Goal: Book appointment/travel/reservation

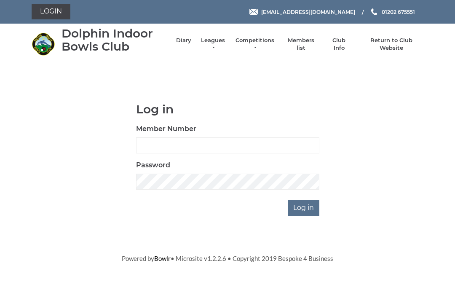
scroll to position [66, 0]
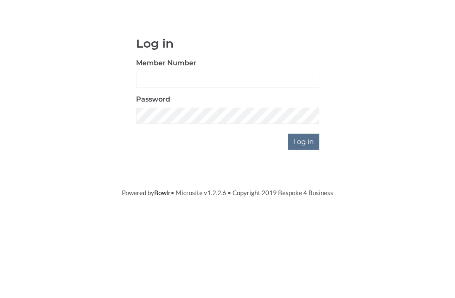
click at [215, 137] on input "Member Number" at bounding box center [227, 145] width 183 height 16
type input "3064"
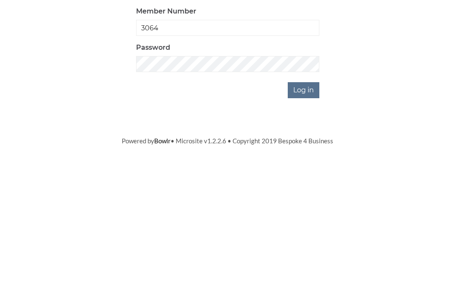
click at [305, 199] on input "Log in" at bounding box center [303, 207] width 32 height 16
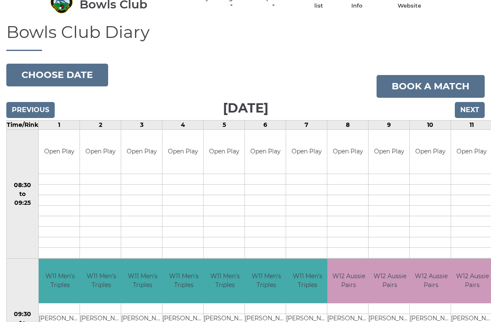
scroll to position [48, 0]
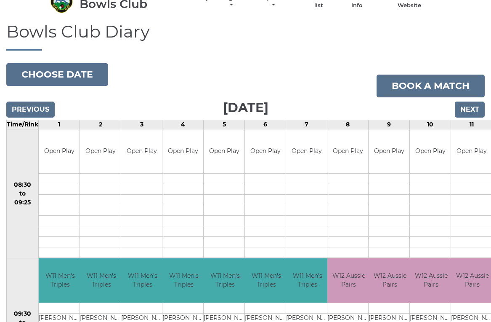
click at [34, 71] on button "Choose date" at bounding box center [57, 74] width 102 height 23
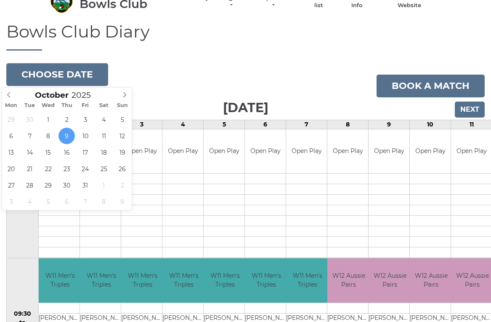
type input "2025-10-16"
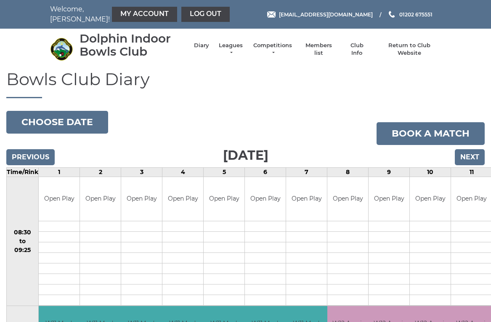
click at [47, 125] on button "Choose date" at bounding box center [57, 122] width 102 height 23
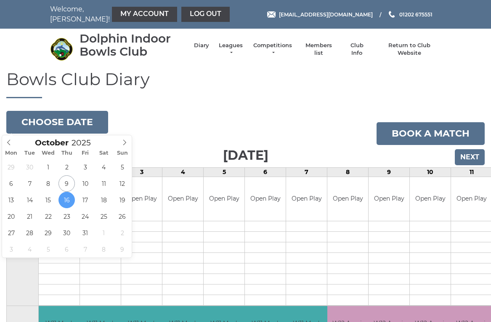
type input "2025-10-15"
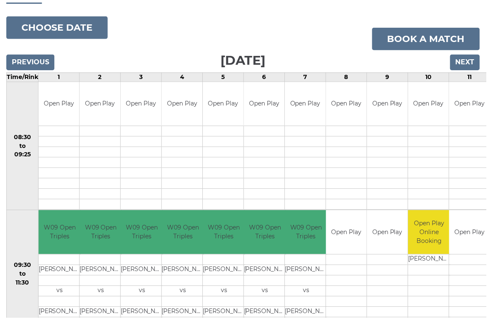
scroll to position [95, 0]
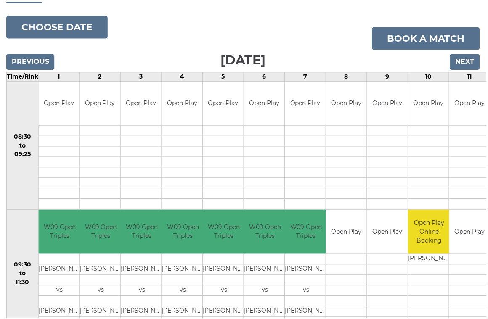
click at [436, 39] on link "Book a match" at bounding box center [428, 38] width 108 height 23
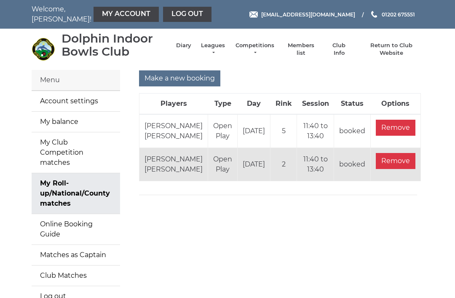
click at [395, 136] on input "Remove" at bounding box center [395, 128] width 40 height 16
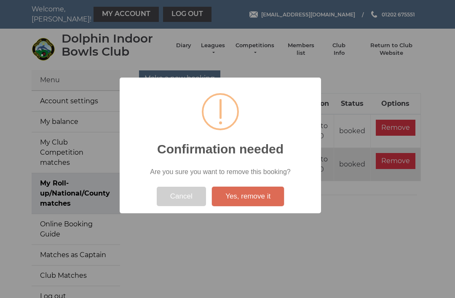
click at [269, 199] on button "Yes, remove it" at bounding box center [248, 195] width 72 height 19
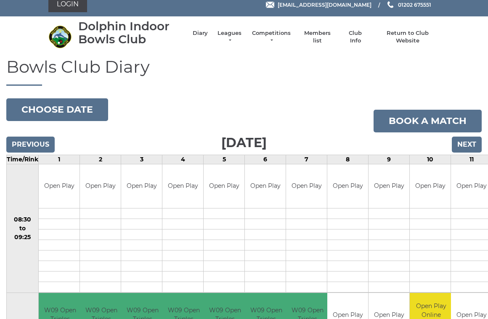
scroll to position [8, 0]
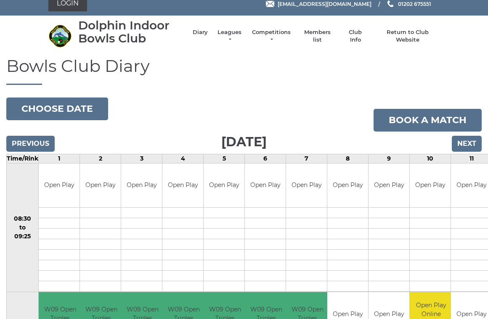
click at [446, 117] on link "Book a match" at bounding box center [428, 120] width 108 height 23
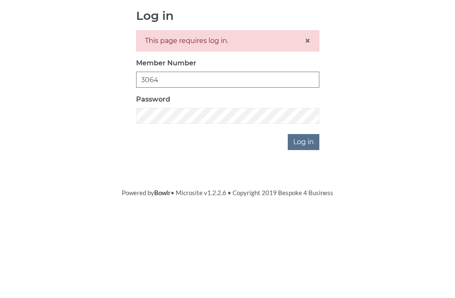
type input "3064"
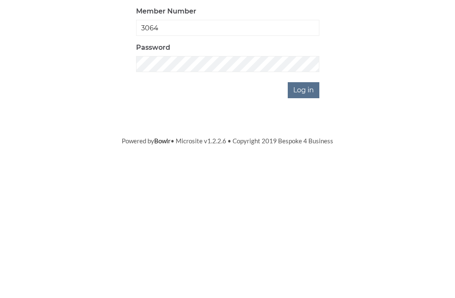
click at [308, 227] on input "Log in" at bounding box center [303, 235] width 32 height 16
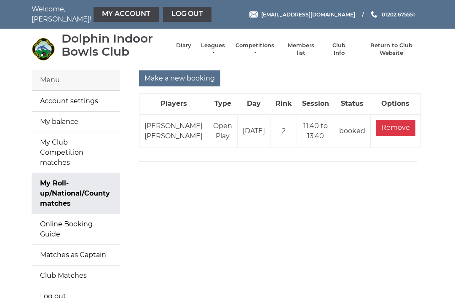
click at [197, 79] on input "Make a new booking" at bounding box center [179, 78] width 81 height 16
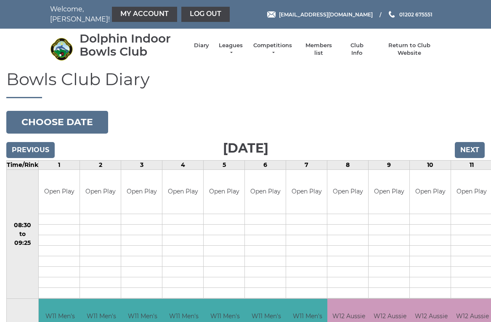
scroll to position [3, 0]
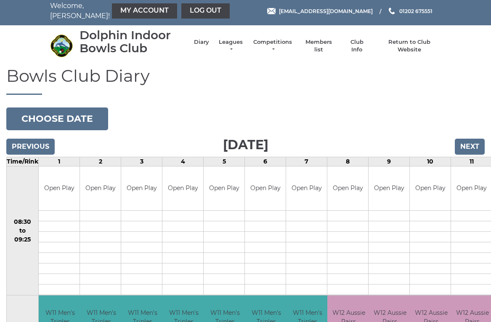
click at [69, 119] on button "Choose date" at bounding box center [57, 118] width 102 height 23
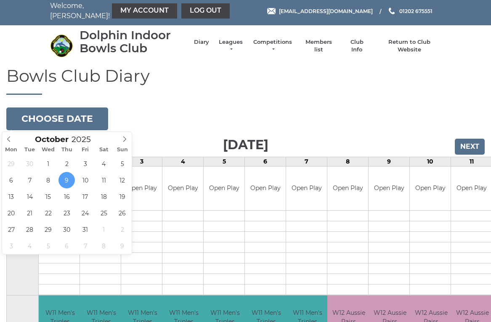
type input "[DATE]"
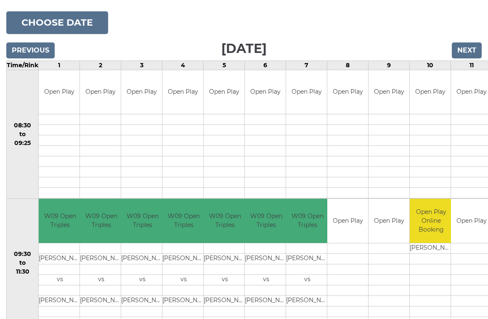
scroll to position [101, 0]
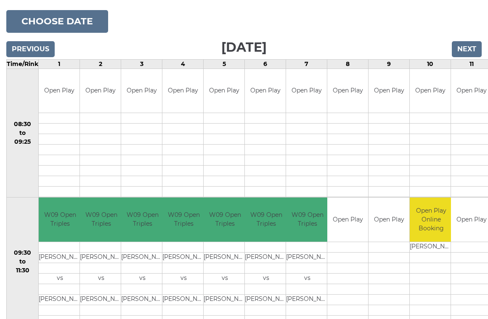
click at [0, 0] on link "Book slot" at bounding box center [0, 0] width 0 height 0
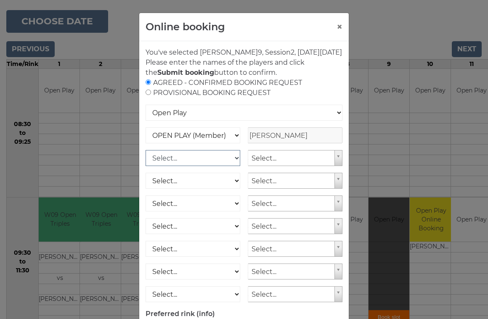
click at [237, 166] on select "Select... OPEN PLAY (Member) OPEN PLAY (Visitor) SPOONS (Member) SPOONS (Visito…" at bounding box center [193, 158] width 95 height 16
select select "1_12"
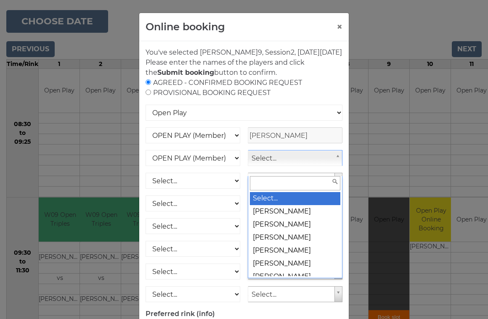
scroll to position [101, 2]
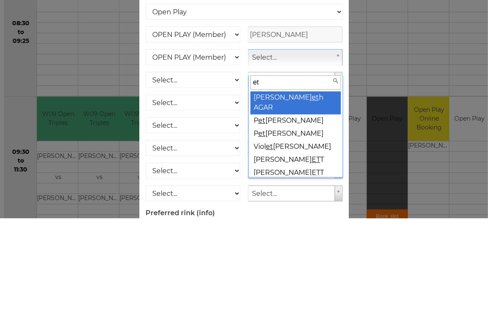
type input "eth"
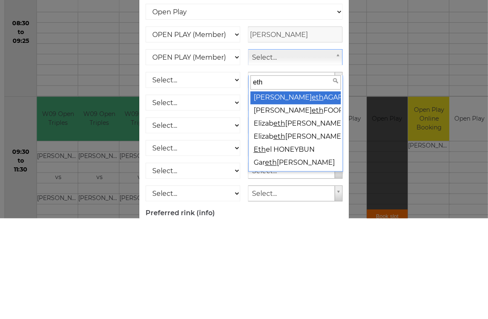
select select "753"
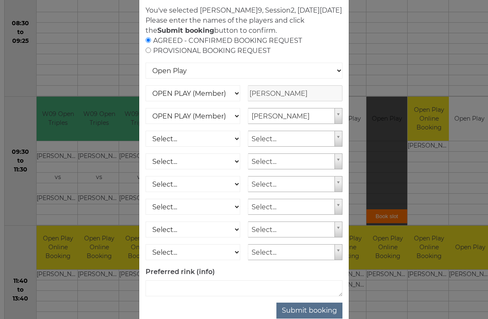
scroll to position [42, 0]
click at [317, 319] on button "Submit booking" at bounding box center [309, 311] width 66 height 16
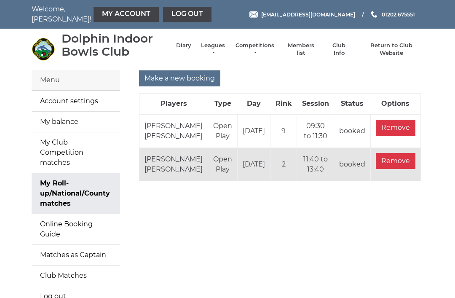
click at [163, 21] on link "Log out" at bounding box center [187, 14] width 48 height 15
